Goal: Check status: Check status

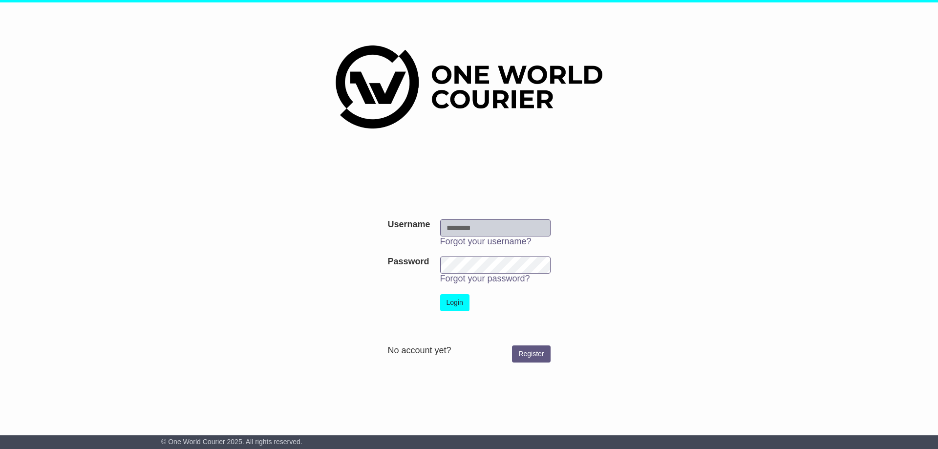
type input "**********"
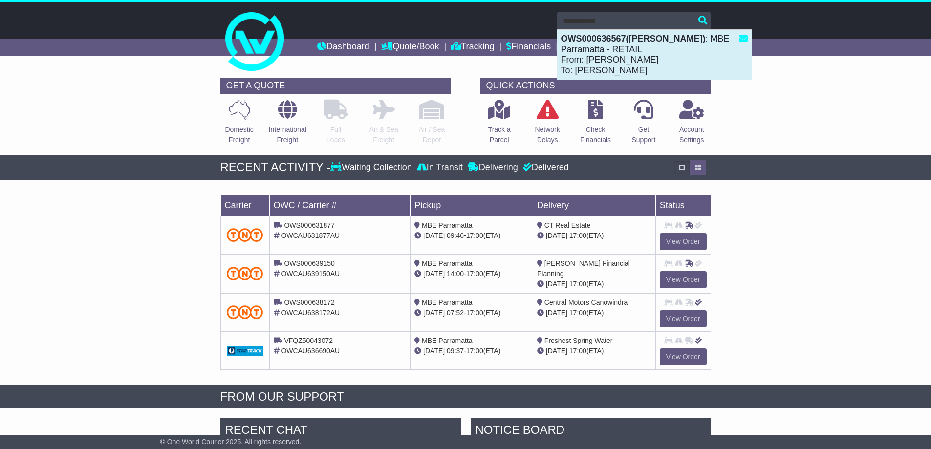
click at [680, 50] on div "OWS000636567([PERSON_NAME]) : MBE Parramatta - RETAIL From: [PERSON_NAME] To: […" at bounding box center [654, 55] width 194 height 50
type input "**********"
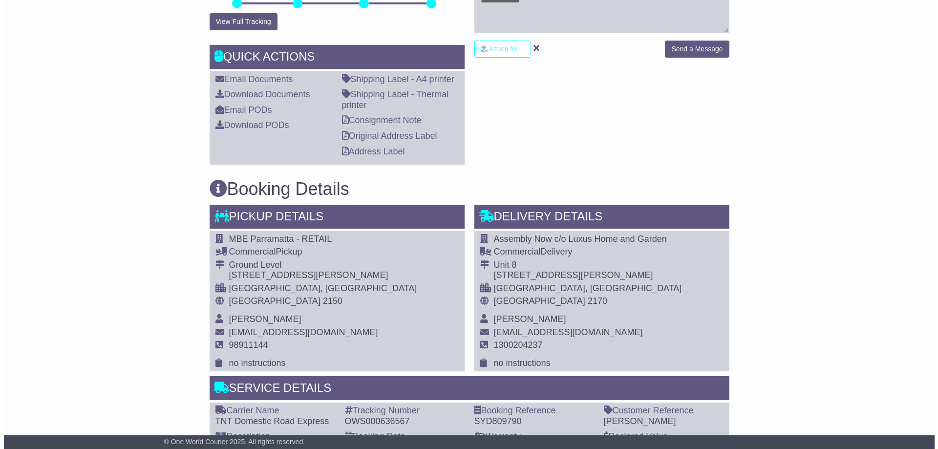
scroll to position [147, 0]
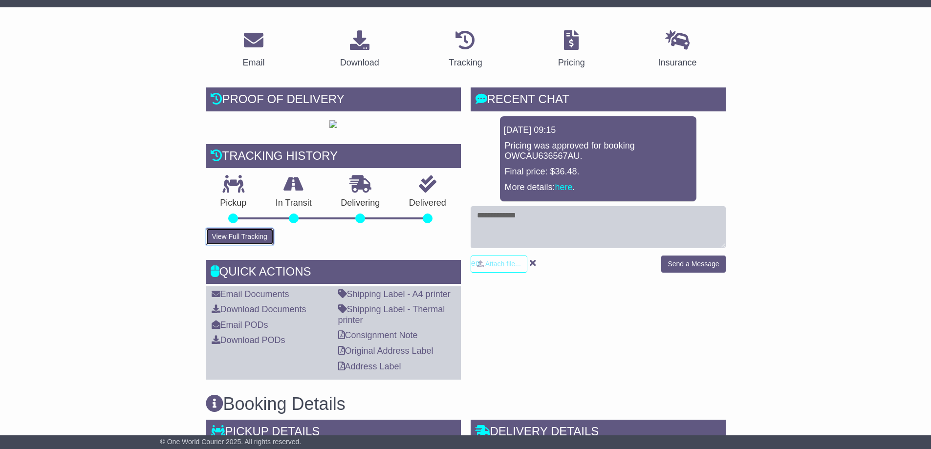
click at [245, 235] on button "View Full Tracking" at bounding box center [240, 236] width 68 height 17
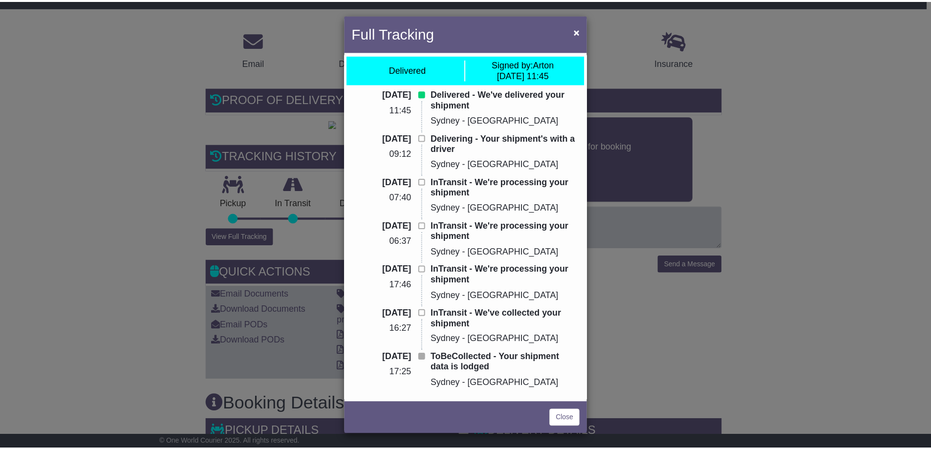
scroll to position [0, 0]
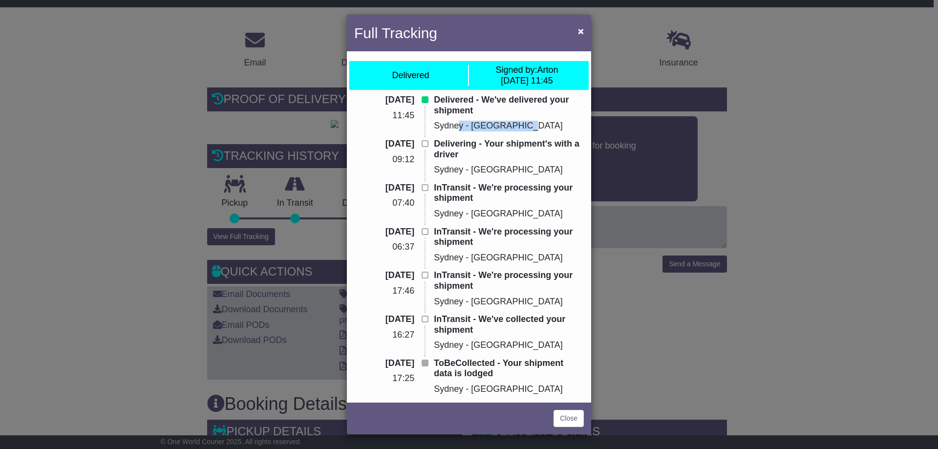
drag, startPoint x: 491, startPoint y: 126, endPoint x: 462, endPoint y: 126, distance: 29.3
click at [455, 126] on p "Sydney - Erskine Park" at bounding box center [509, 126] width 150 height 11
click at [497, 128] on p "Sydney - Erskine Park" at bounding box center [509, 126] width 150 height 11
drag, startPoint x: 500, startPoint y: 125, endPoint x: 468, endPoint y: 123, distance: 31.9
click at [468, 123] on p "Sydney - Erskine Park" at bounding box center [509, 126] width 150 height 11
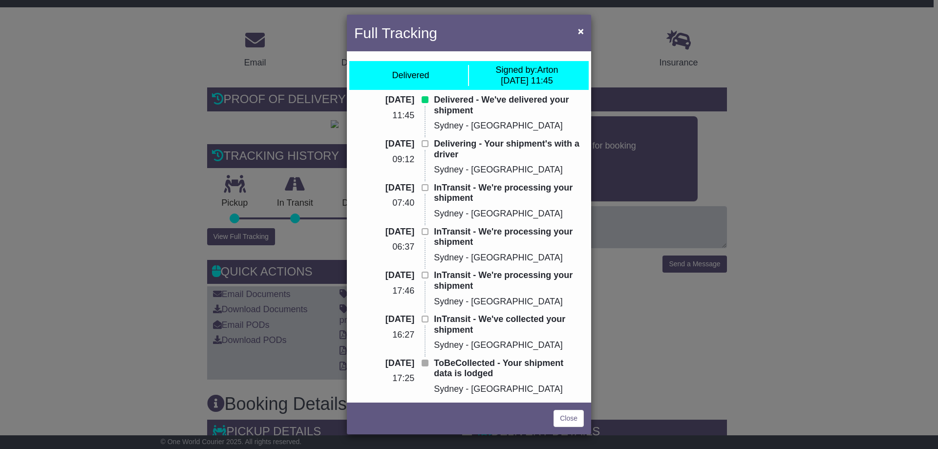
click at [312, 133] on div "Full Tracking × Delivered Signed by: Arton 22 Aug 2025 11:45 22 Aug 2025 11:45 …" at bounding box center [469, 224] width 938 height 449
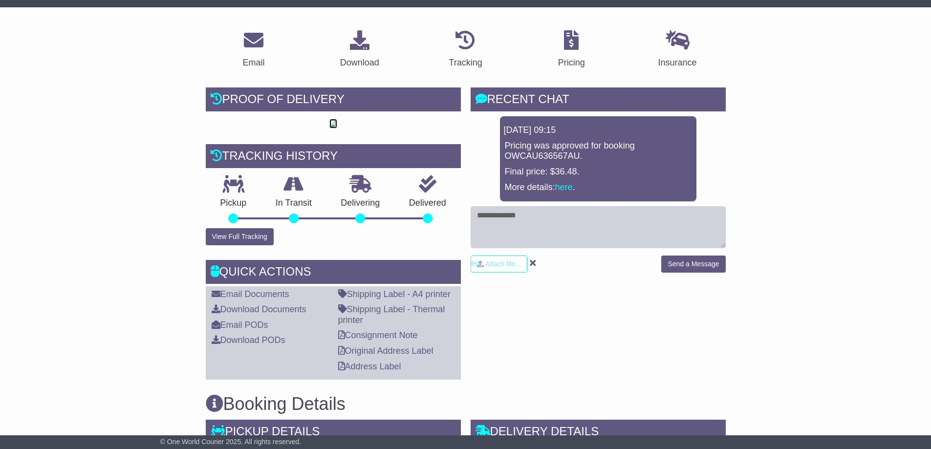
click at [334, 123] on img at bounding box center [333, 124] width 8 height 8
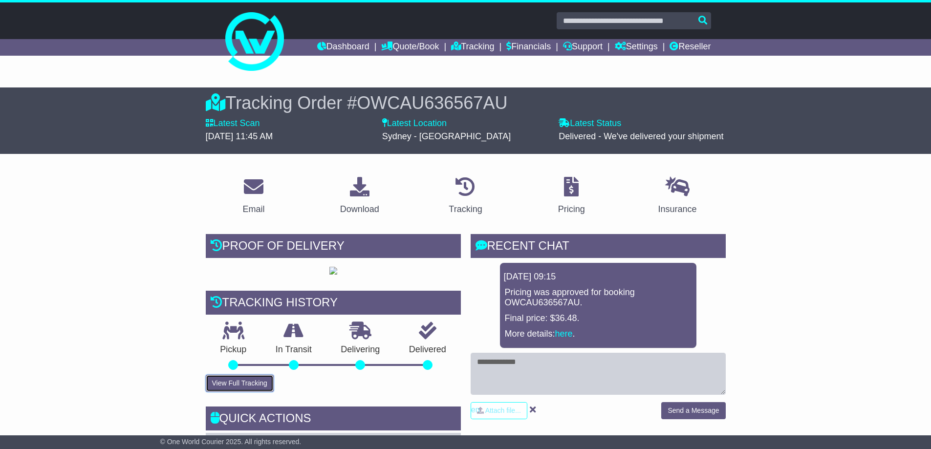
click at [245, 382] on button "View Full Tracking" at bounding box center [240, 383] width 68 height 17
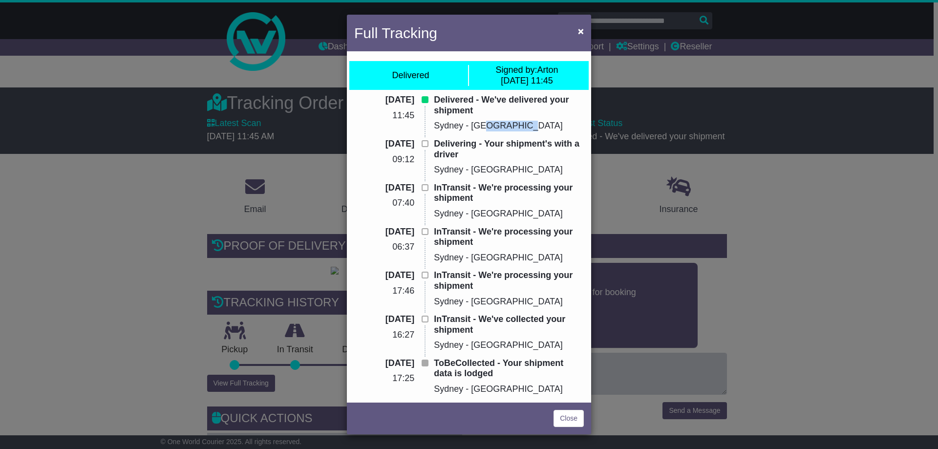
drag, startPoint x: 516, startPoint y: 126, endPoint x: 477, endPoint y: 124, distance: 38.6
click at [477, 124] on p "Sydney - Erskine Park" at bounding box center [509, 126] width 150 height 11
click at [485, 125] on p "Sydney - Erskine Park" at bounding box center [509, 126] width 150 height 11
drag, startPoint x: 492, startPoint y: 125, endPoint x: 465, endPoint y: 123, distance: 26.5
click at [465, 123] on p "Sydney - Erskine Park" at bounding box center [509, 126] width 150 height 11
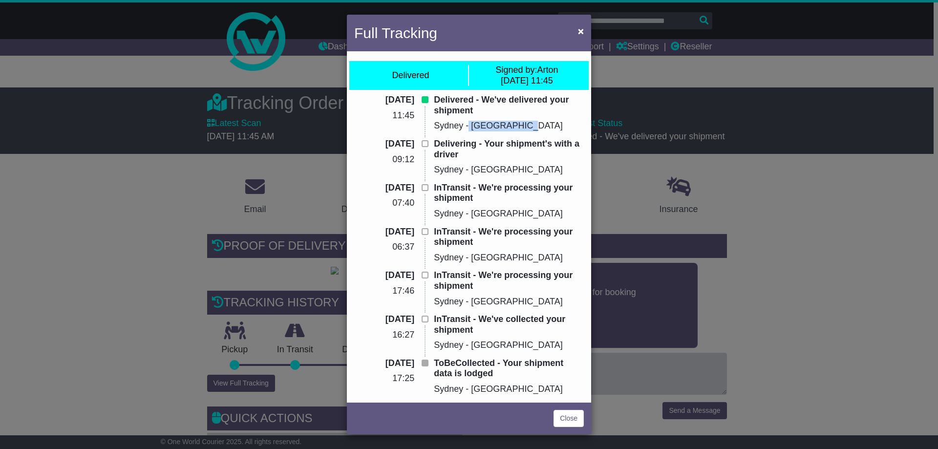
click at [512, 129] on p "Sydney - Erskine Park" at bounding box center [509, 126] width 150 height 11
drag, startPoint x: 515, startPoint y: 125, endPoint x: 469, endPoint y: 125, distance: 46.4
click at [469, 125] on p "Sydney - Erskine Park" at bounding box center [509, 126] width 150 height 11
click at [514, 127] on p "Sydney - Erskine Park" at bounding box center [509, 126] width 150 height 11
click at [539, 116] on div "Delivered - We've delivered your shipment Sydney - Erskine Park" at bounding box center [509, 117] width 160 height 44
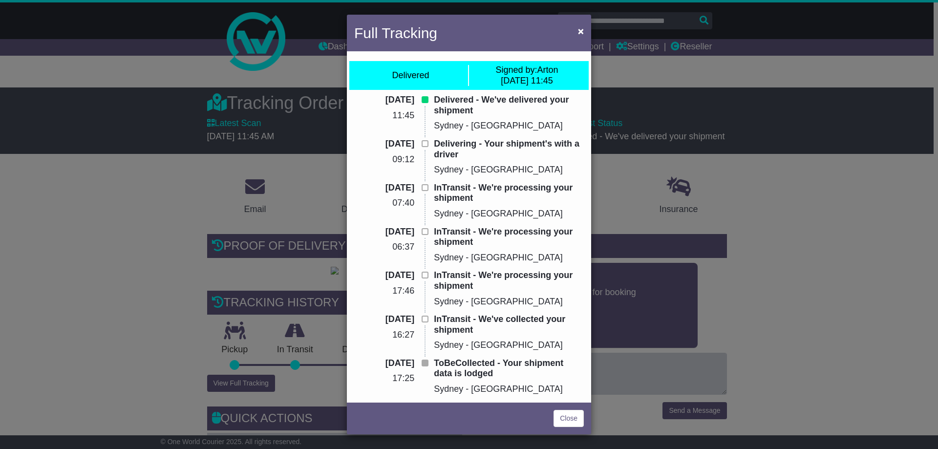
drag, startPoint x: 560, startPoint y: 80, endPoint x: 538, endPoint y: 79, distance: 22.5
click at [538, 79] on div "Signed by: Arton 22 Aug 2025 11:45" at bounding box center [527, 75] width 116 height 21
click at [556, 79] on div "Signed by: Arton 22 Aug 2025 11:45" at bounding box center [527, 75] width 63 height 21
drag, startPoint x: 560, startPoint y: 80, endPoint x: 539, endPoint y: 80, distance: 21.5
click at [539, 80] on div "Signed by: Arton 22 Aug 2025 11:45" at bounding box center [527, 75] width 116 height 21
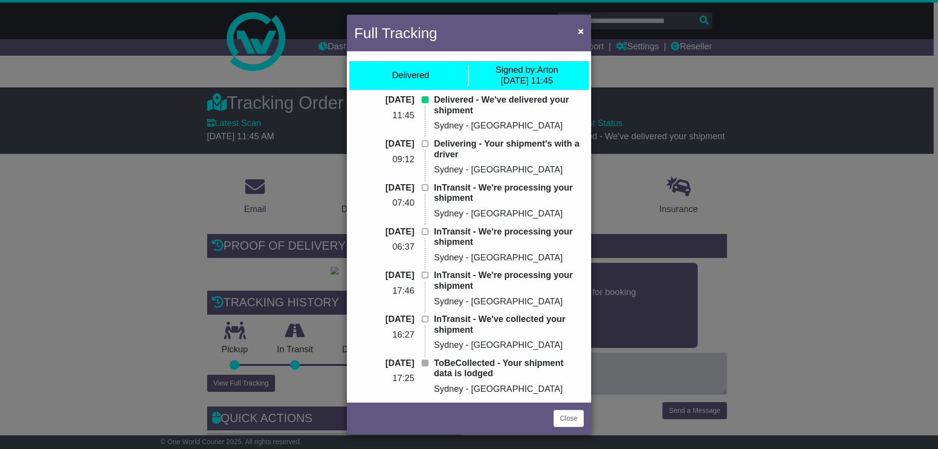
click at [538, 116] on p "Delivered - We've delivered your shipment" at bounding box center [509, 105] width 150 height 21
drag, startPoint x: 512, startPoint y: 128, endPoint x: 468, endPoint y: 127, distance: 43.5
click at [468, 127] on p "Sydney - Erskine Park" at bounding box center [509, 126] width 150 height 11
click at [517, 126] on p "Sydney - Erskine Park" at bounding box center [509, 126] width 150 height 11
click at [580, 31] on span "×" at bounding box center [581, 30] width 6 height 11
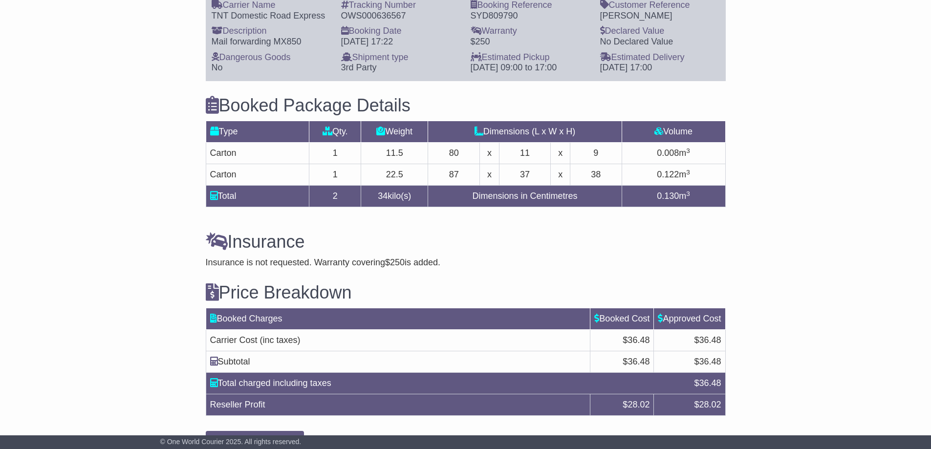
scroll to position [449, 0]
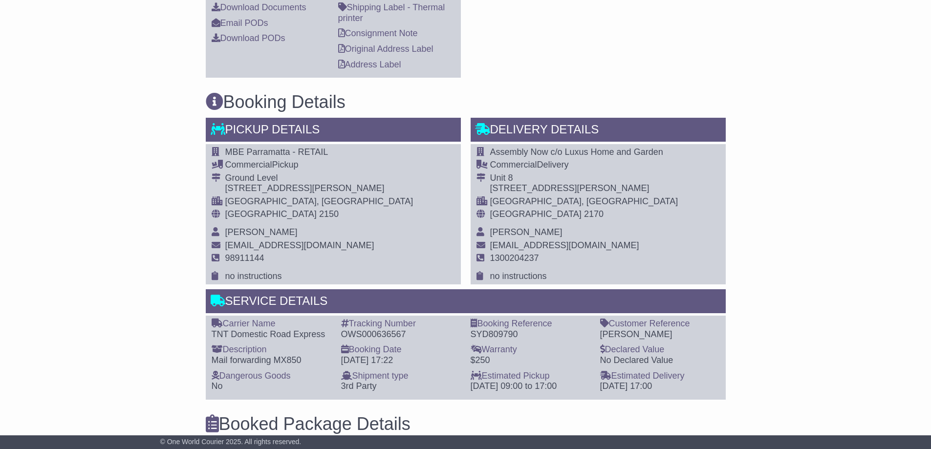
click at [673, 202] on div "Assembly Now c/o Luxus Home and Garden Commercial Delivery Unit 8 85 Alfred Roa…" at bounding box center [598, 214] width 255 height 141
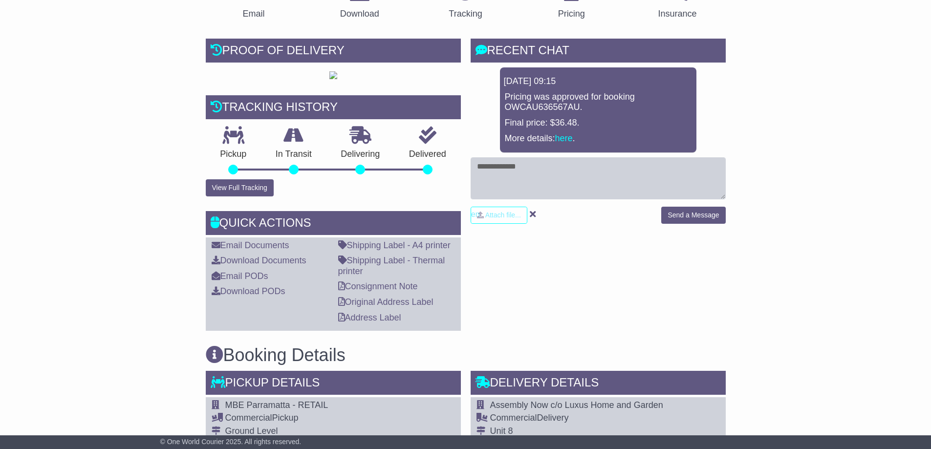
scroll to position [0, 0]
